Goal: Task Accomplishment & Management: Manage account settings

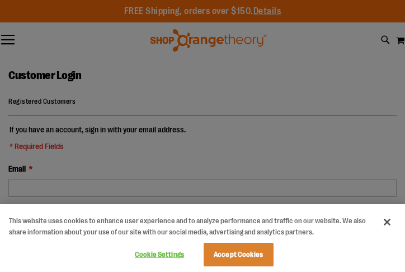
click at [80, 181] on div at bounding box center [202, 136] width 405 height 272
click at [385, 222] on button "Close" at bounding box center [387, 221] width 25 height 25
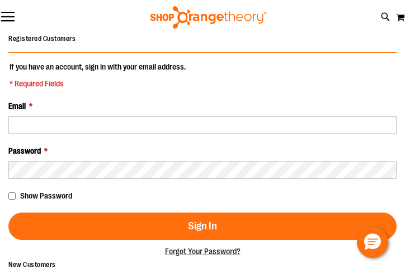
scroll to position [72, 0]
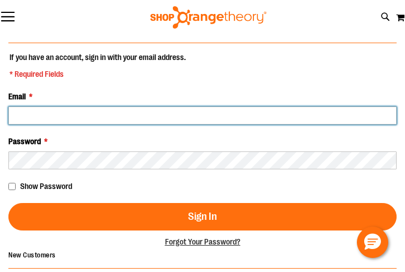
click at [80, 116] on input "Email *" at bounding box center [202, 115] width 389 height 18
type input "**********"
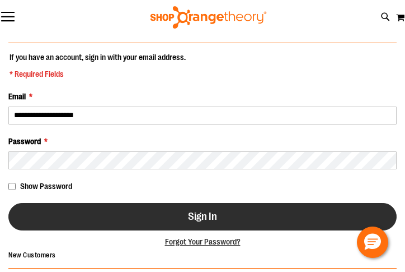
click at [122, 224] on button "Sign In" at bounding box center [202, 216] width 389 height 27
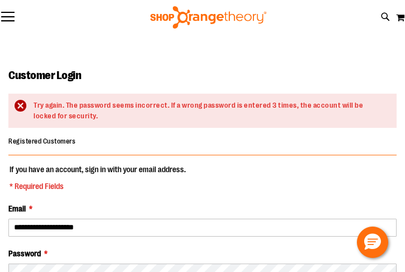
scroll to position [98, 0]
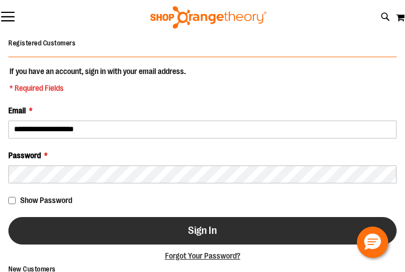
click at [73, 219] on button "Sign In" at bounding box center [202, 230] width 389 height 27
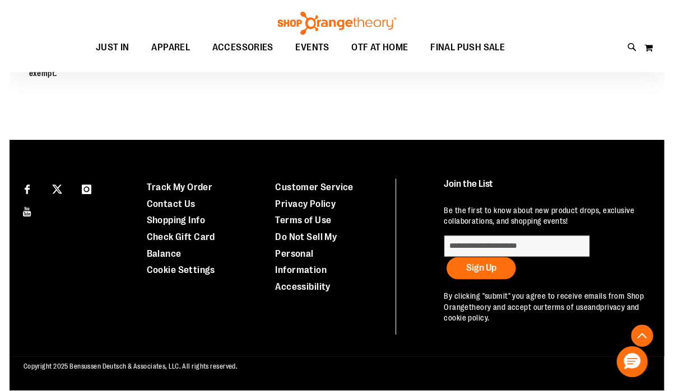
scroll to position [402, 0]
